Goal: Task Accomplishment & Management: Complete application form

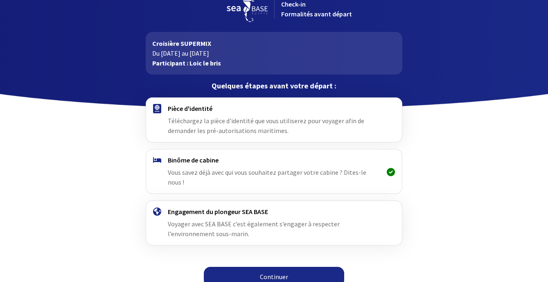
scroll to position [14, 0]
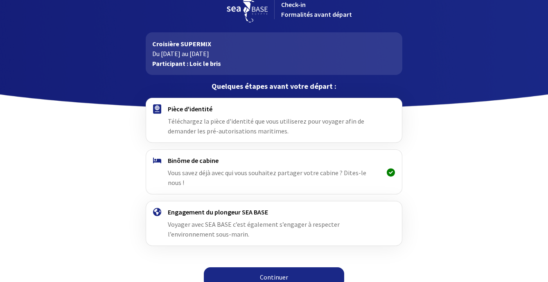
click at [286, 268] on link "Continuer" at bounding box center [274, 277] width 140 height 20
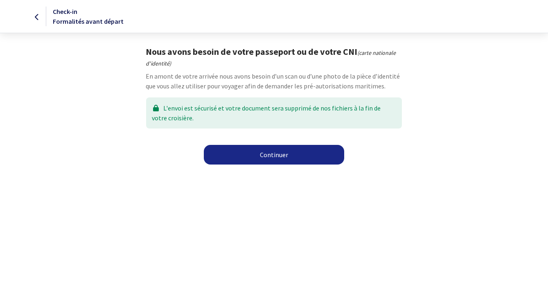
click at [290, 150] on link "Continuer" at bounding box center [274, 155] width 140 height 20
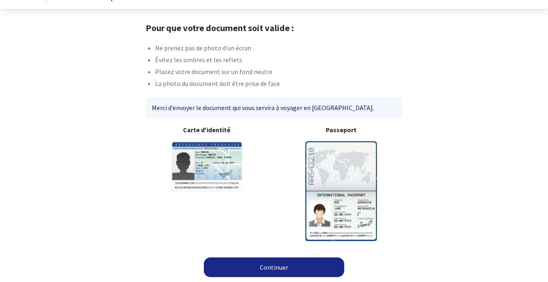
scroll to position [23, 0]
click at [283, 266] on link "Continuer" at bounding box center [274, 268] width 140 height 20
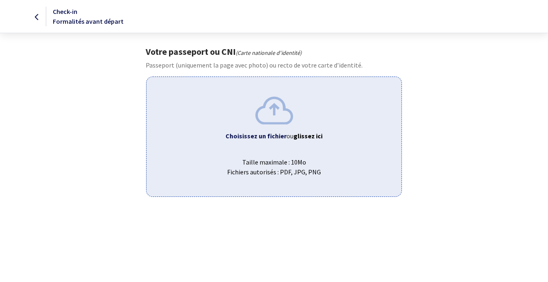
click at [285, 140] on span "Choisissez un fichier ou glissez ici" at bounding box center [274, 136] width 242 height 10
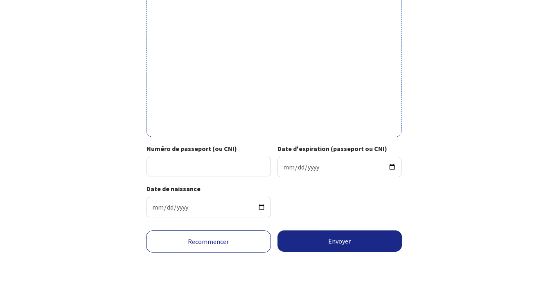
scroll to position [277, 0]
click at [225, 164] on input "Numéro de passeport (ou CNI)" at bounding box center [209, 167] width 124 height 20
click at [287, 159] on input "Date d'expiration (passeport ou CNI)" at bounding box center [340, 167] width 124 height 20
type input "2031-02-21"
click at [454, 165] on div "Votre passeport ou CNI Passeport (uniquement la page avec photo) ou recto de vo…" at bounding box center [274, 0] width 463 height 448
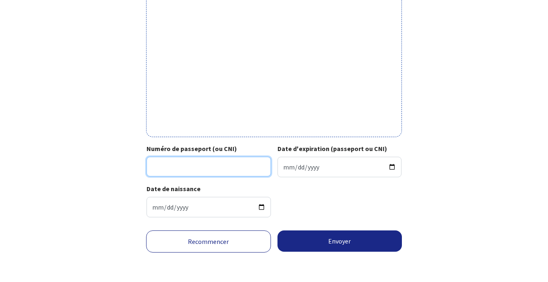
click at [228, 162] on input "Numéro de passeport (ou CNI)" at bounding box center [209, 167] width 124 height 20
type input "21LC30321"
click at [389, 200] on div "Date de naissance 1970-12-10" at bounding box center [274, 204] width 255 height 40
click at [366, 242] on button "Envoyer" at bounding box center [340, 240] width 125 height 21
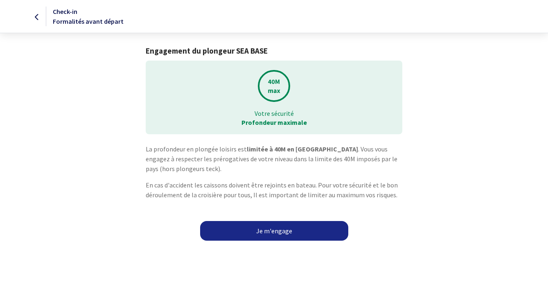
click at [292, 232] on link "Je m'engage" at bounding box center [274, 231] width 148 height 20
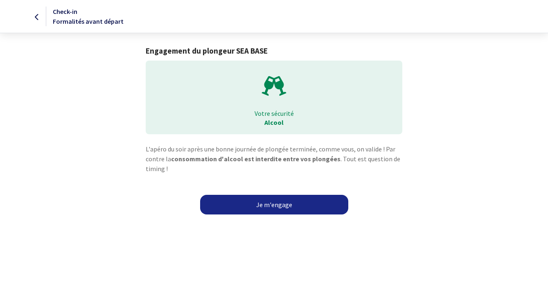
click at [283, 203] on link "Je m'engage" at bounding box center [274, 205] width 148 height 20
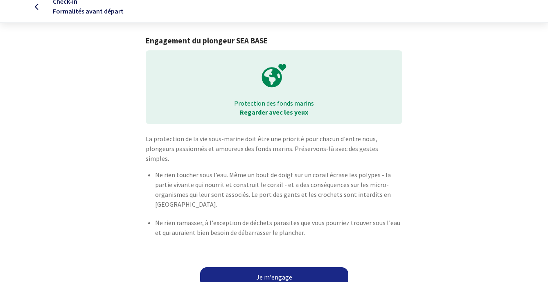
scroll to position [10, 0]
click at [289, 269] on link "Je m'engage" at bounding box center [274, 278] width 148 height 20
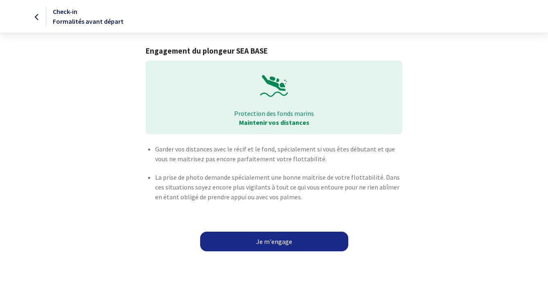
click at [284, 242] on link "Je m'engage" at bounding box center [274, 242] width 148 height 20
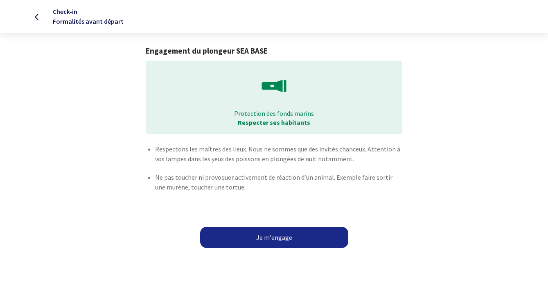
click at [285, 238] on button "Je m'engage" at bounding box center [274, 237] width 148 height 21
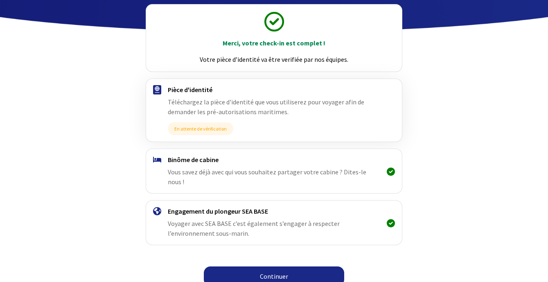
scroll to position [90, 0]
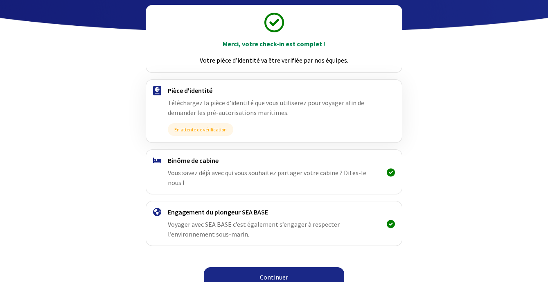
click at [273, 267] on link "Continuer" at bounding box center [274, 277] width 140 height 20
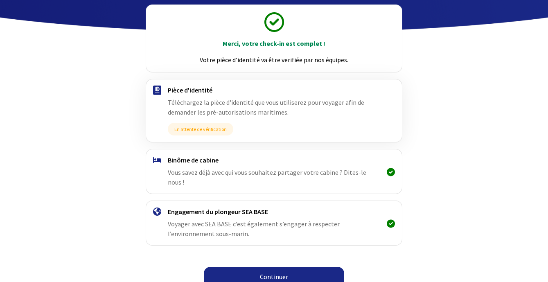
scroll to position [90, 0]
